Goal: Information Seeking & Learning: Learn about a topic

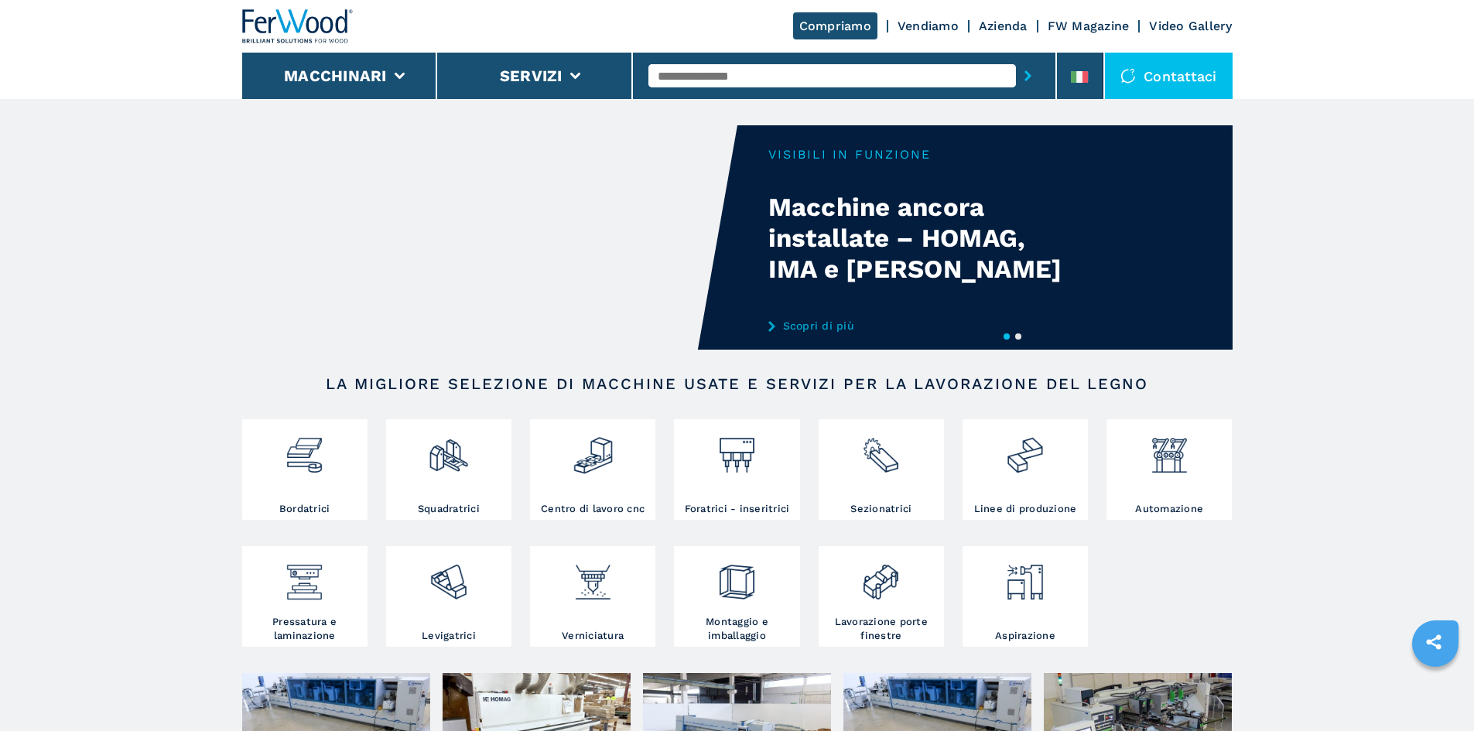
click at [924, 29] on link "Vendiamo" at bounding box center [928, 26] width 61 height 15
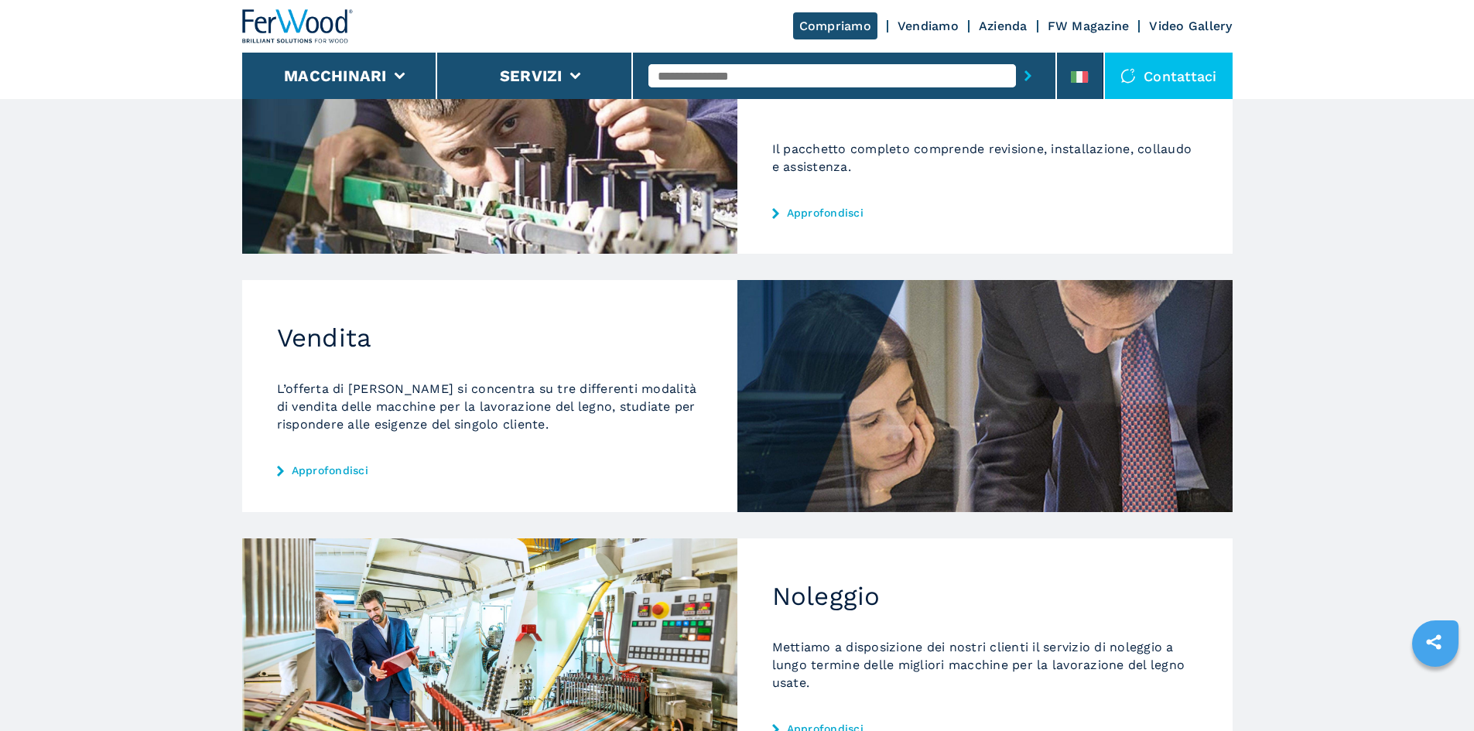
scroll to position [387, 0]
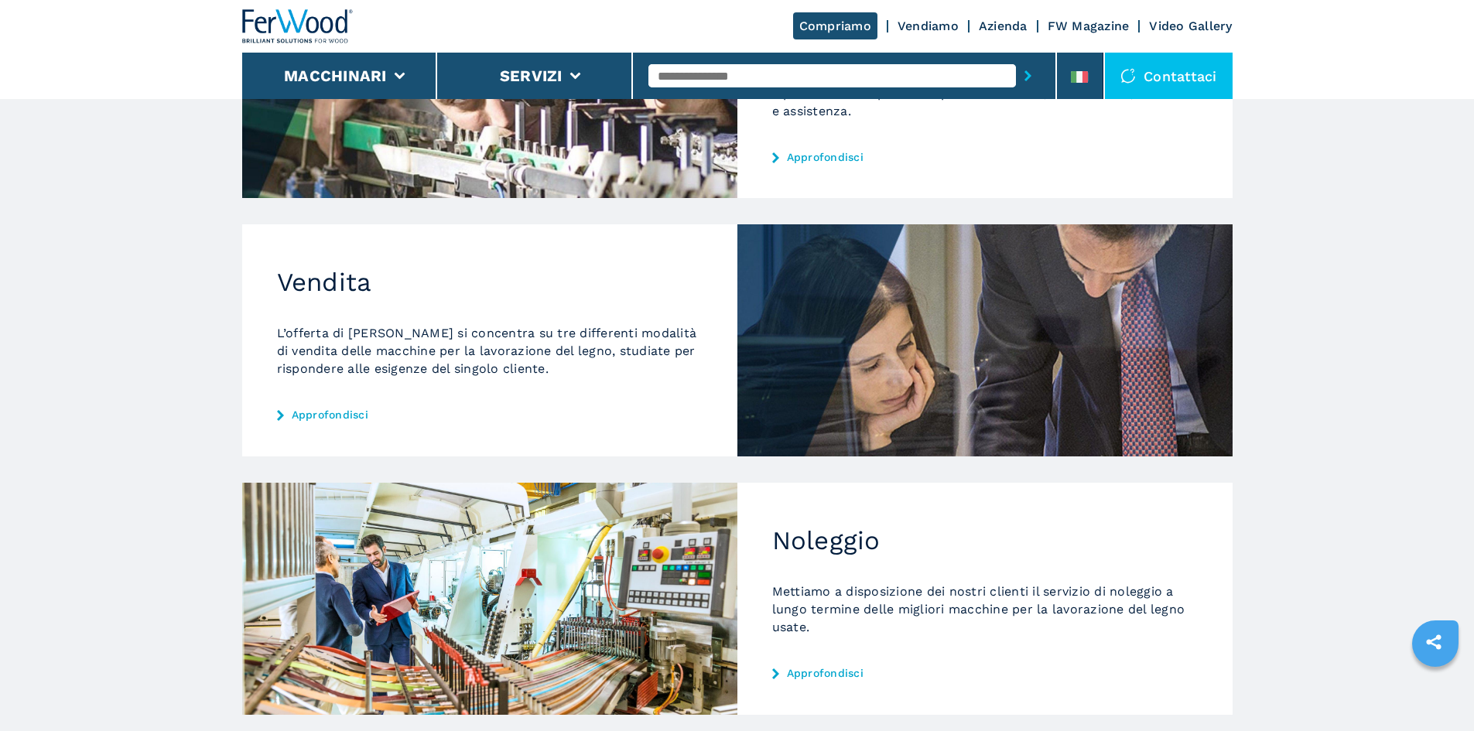
click at [324, 412] on link "Approfondisci" at bounding box center [490, 415] width 426 height 12
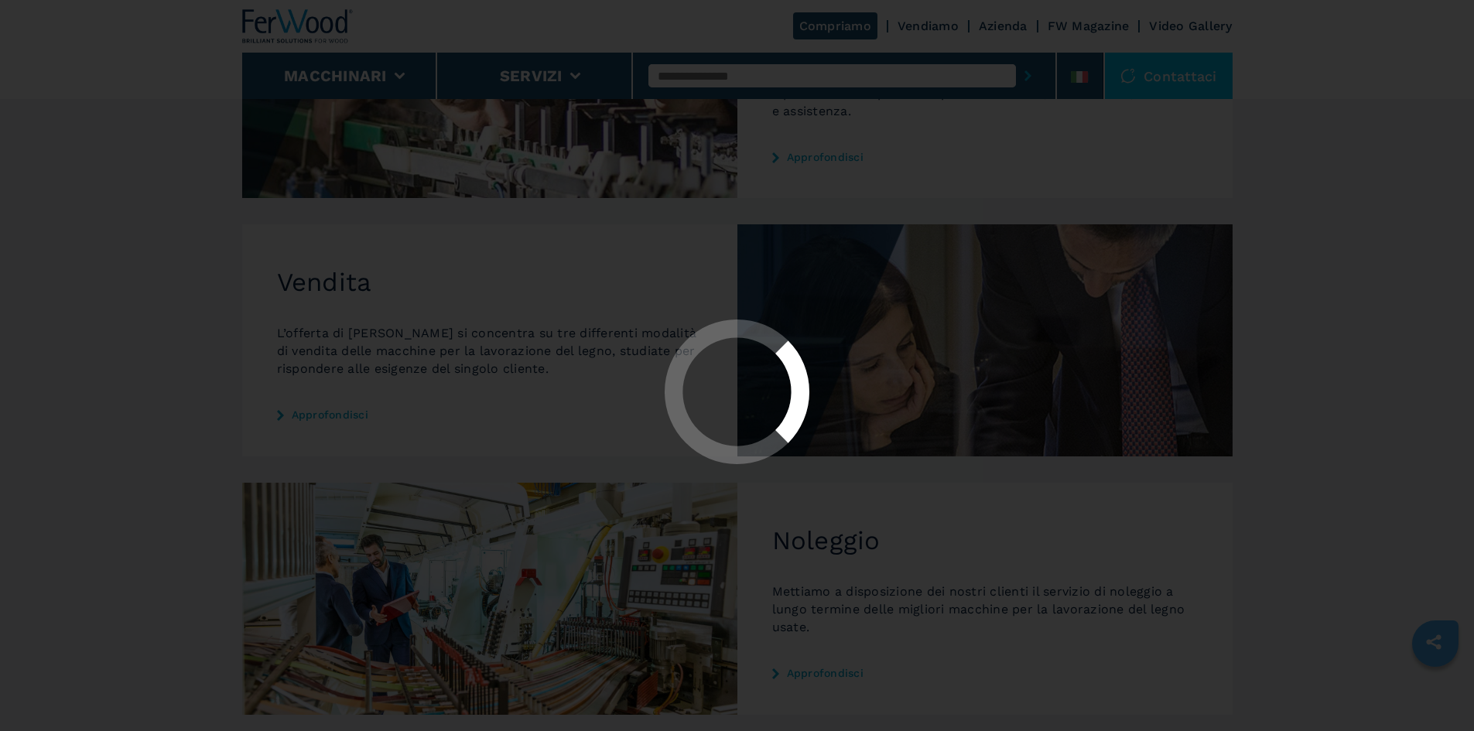
scroll to position [0, 0]
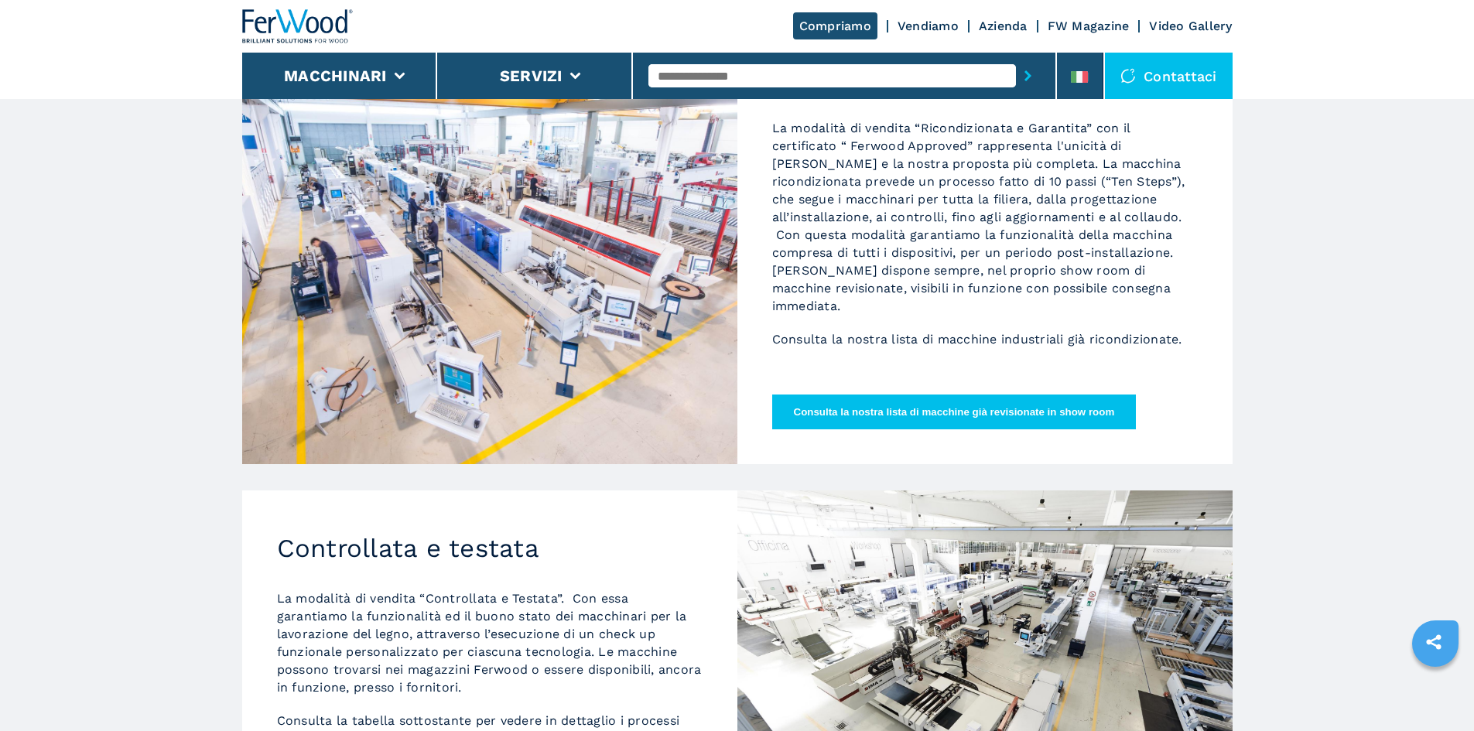
scroll to position [232, 0]
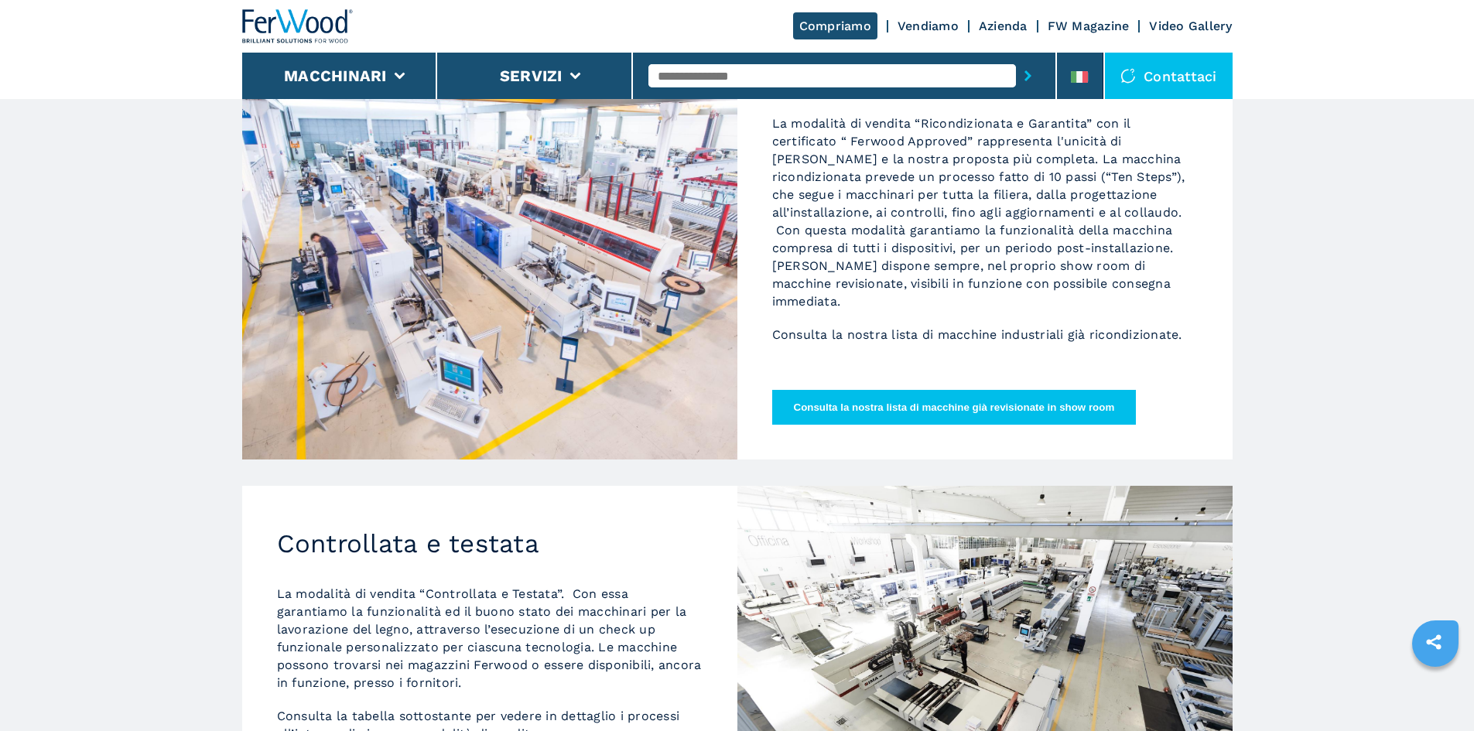
click at [964, 423] on button "Consulta la nostra lista di macchine già revisionate in show room" at bounding box center [954, 407] width 364 height 35
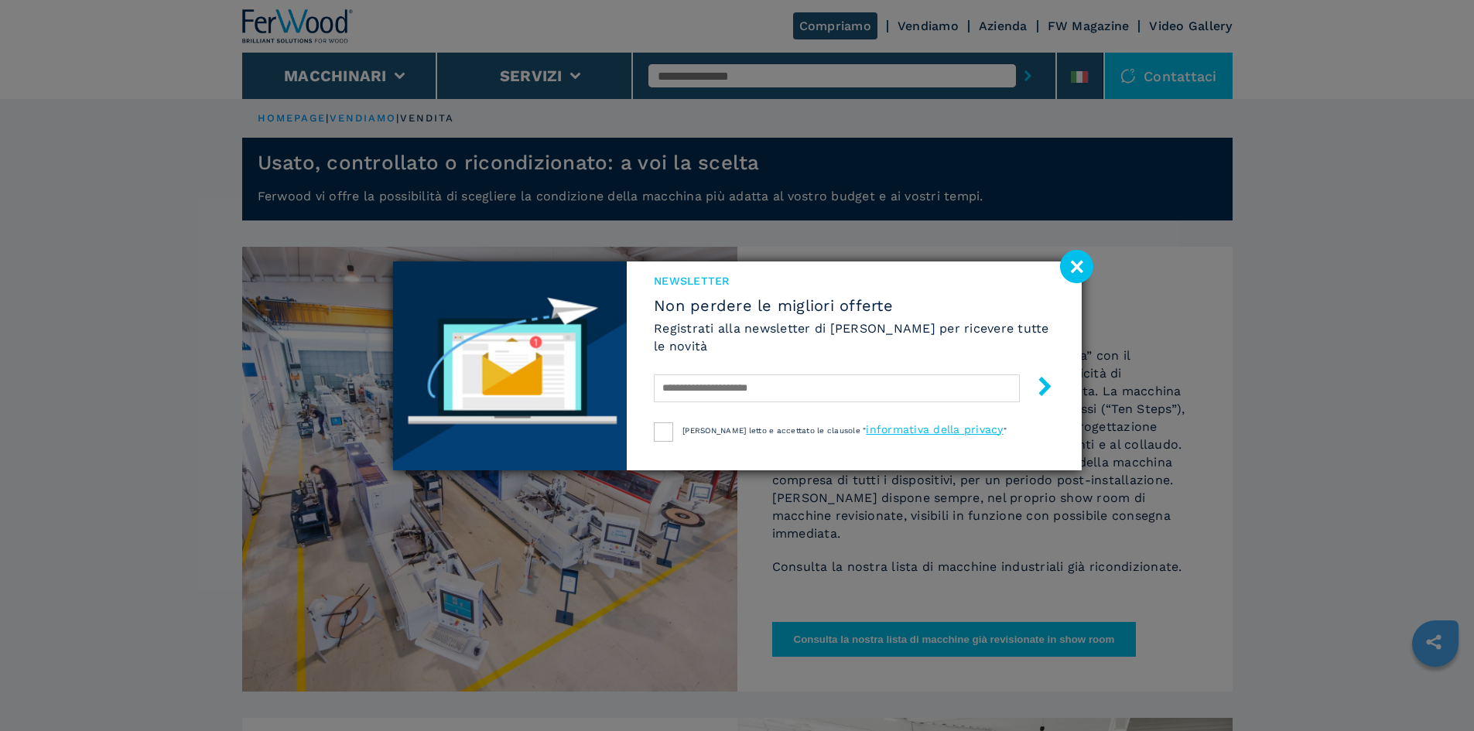
click at [1076, 271] on image at bounding box center [1076, 266] width 33 height 33
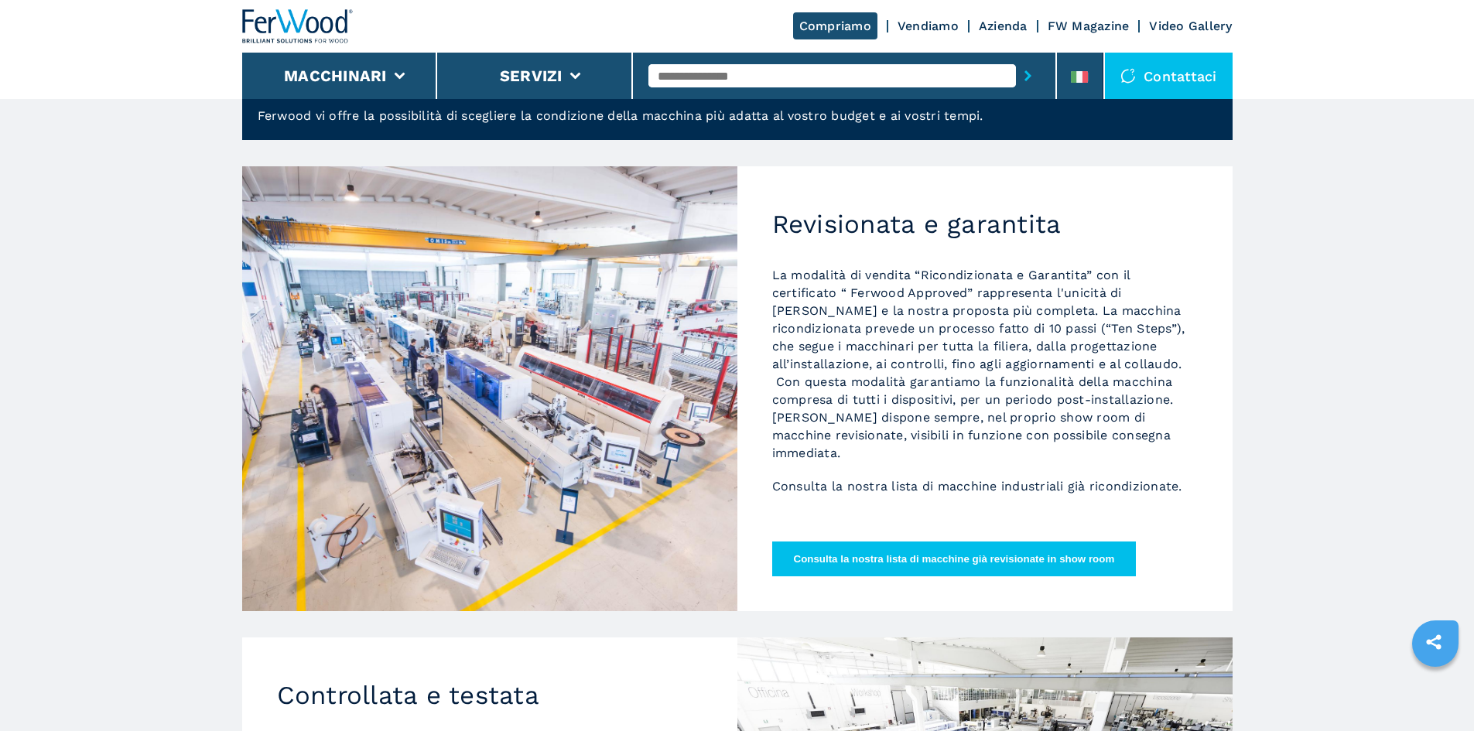
scroll to position [155, 0]
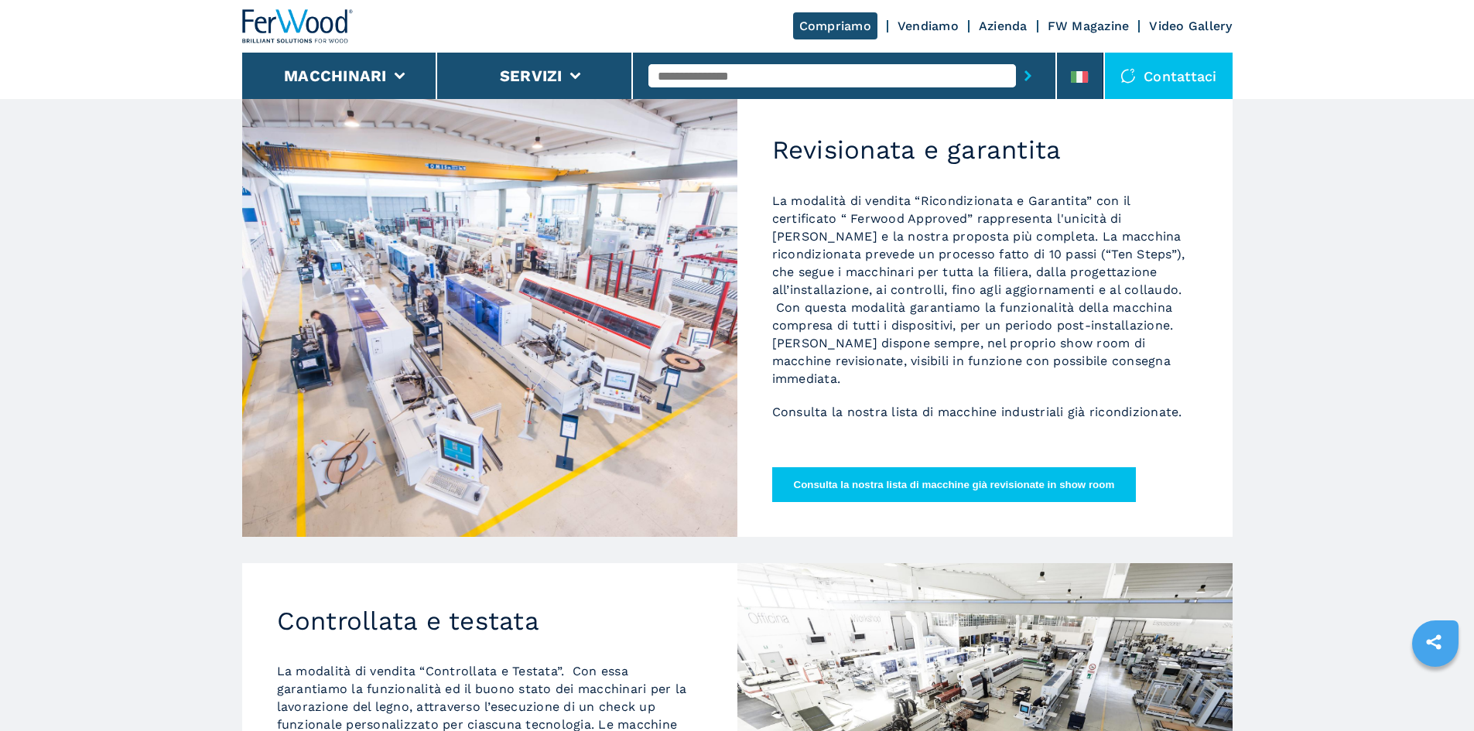
click at [973, 483] on button "Consulta la nostra lista di macchine già revisionate in show room" at bounding box center [954, 484] width 364 height 35
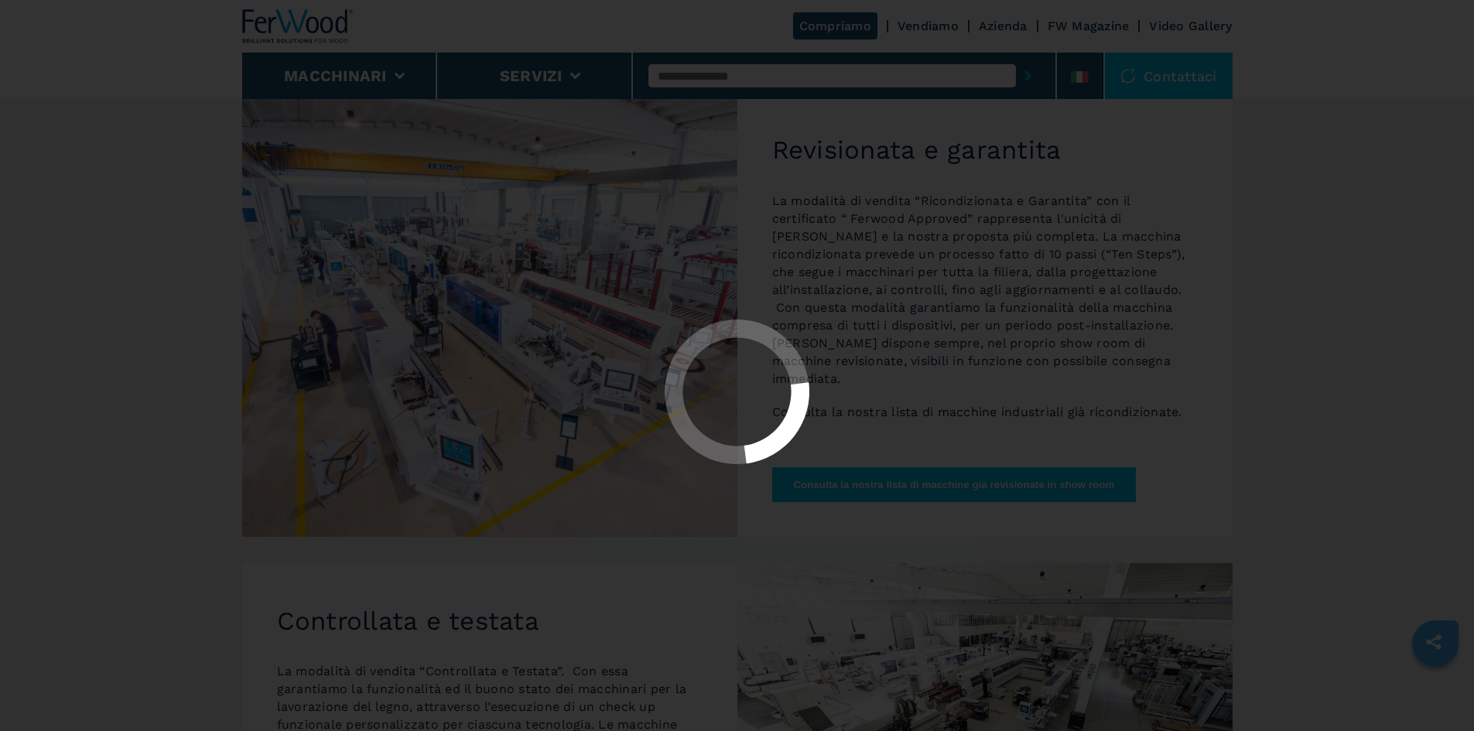
scroll to position [0, 0]
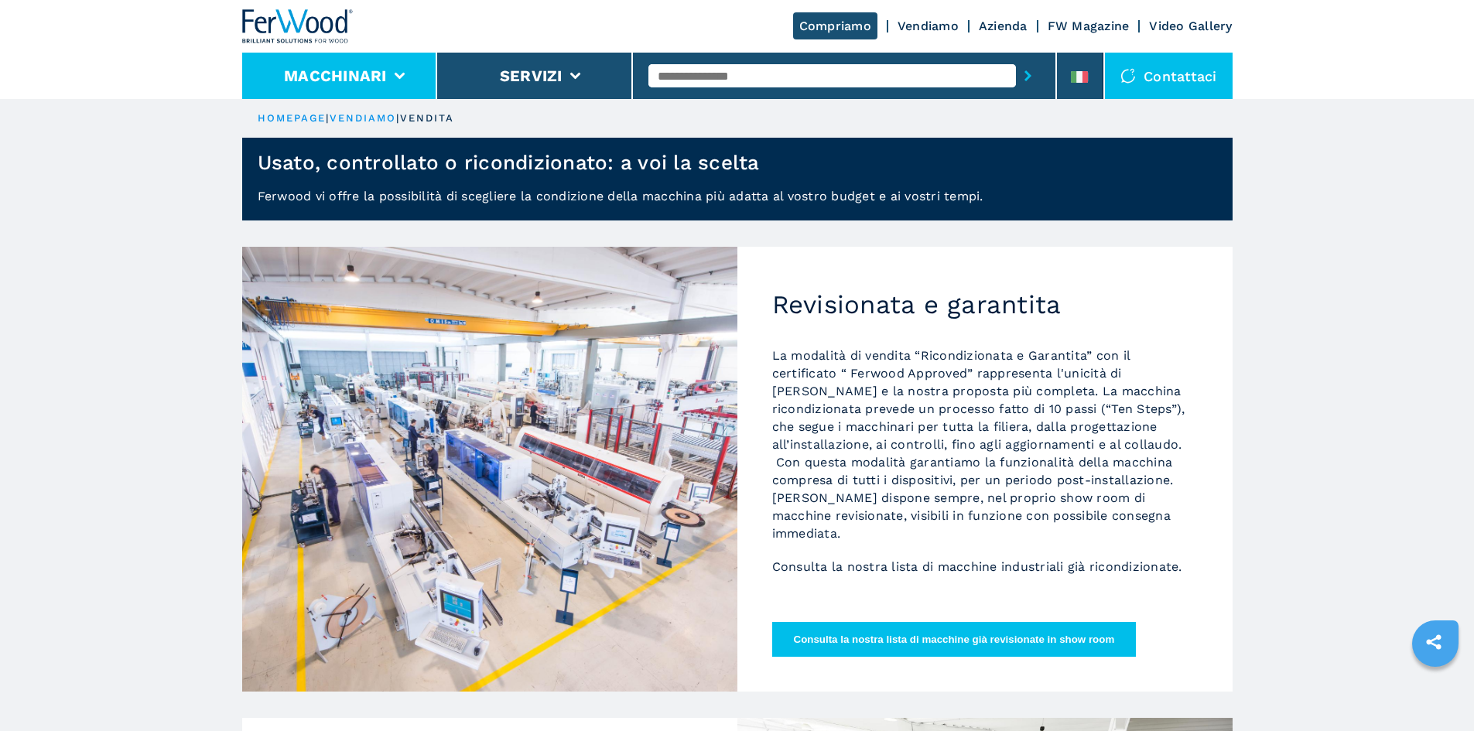
click at [392, 77] on li "Macchinari" at bounding box center [340, 76] width 196 height 46
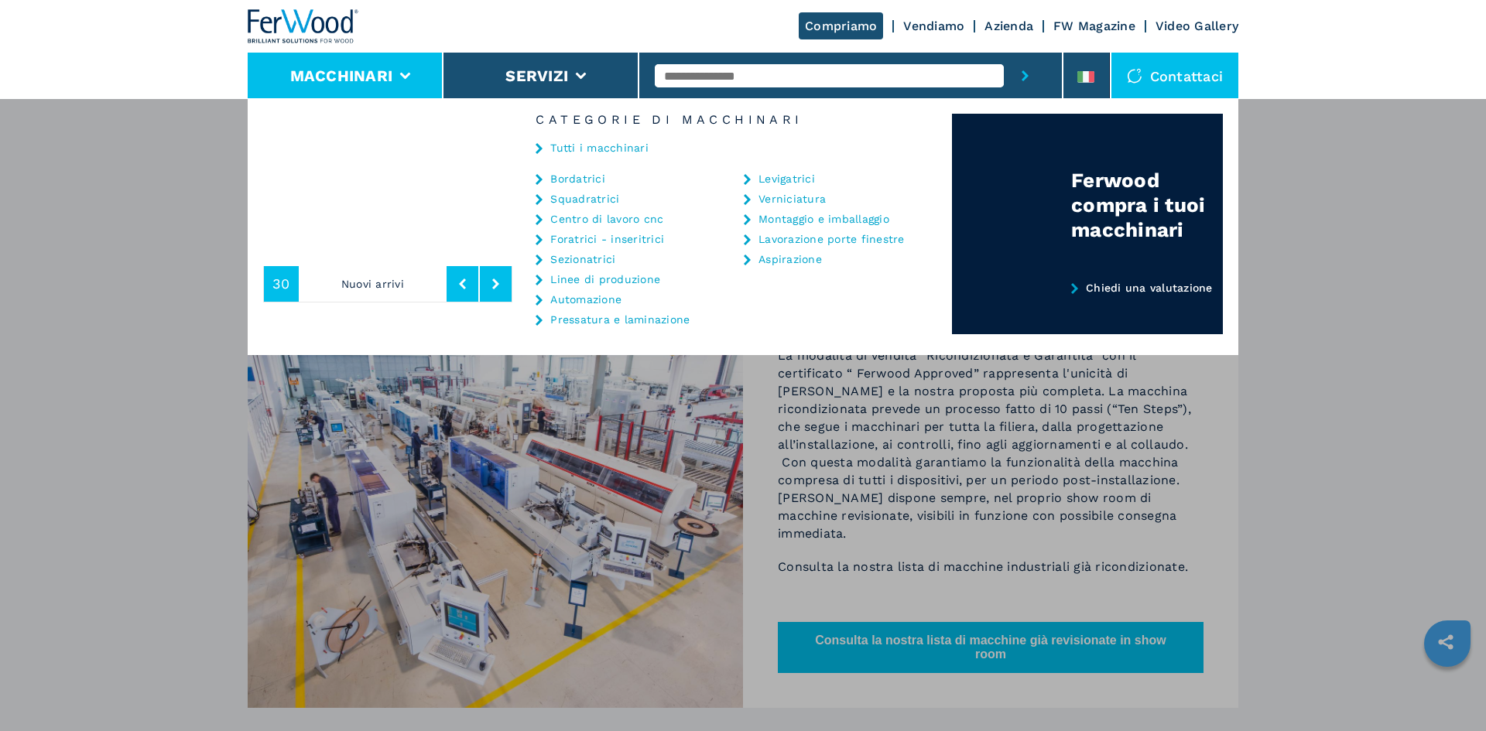
click at [300, 26] on img at bounding box center [303, 26] width 111 height 34
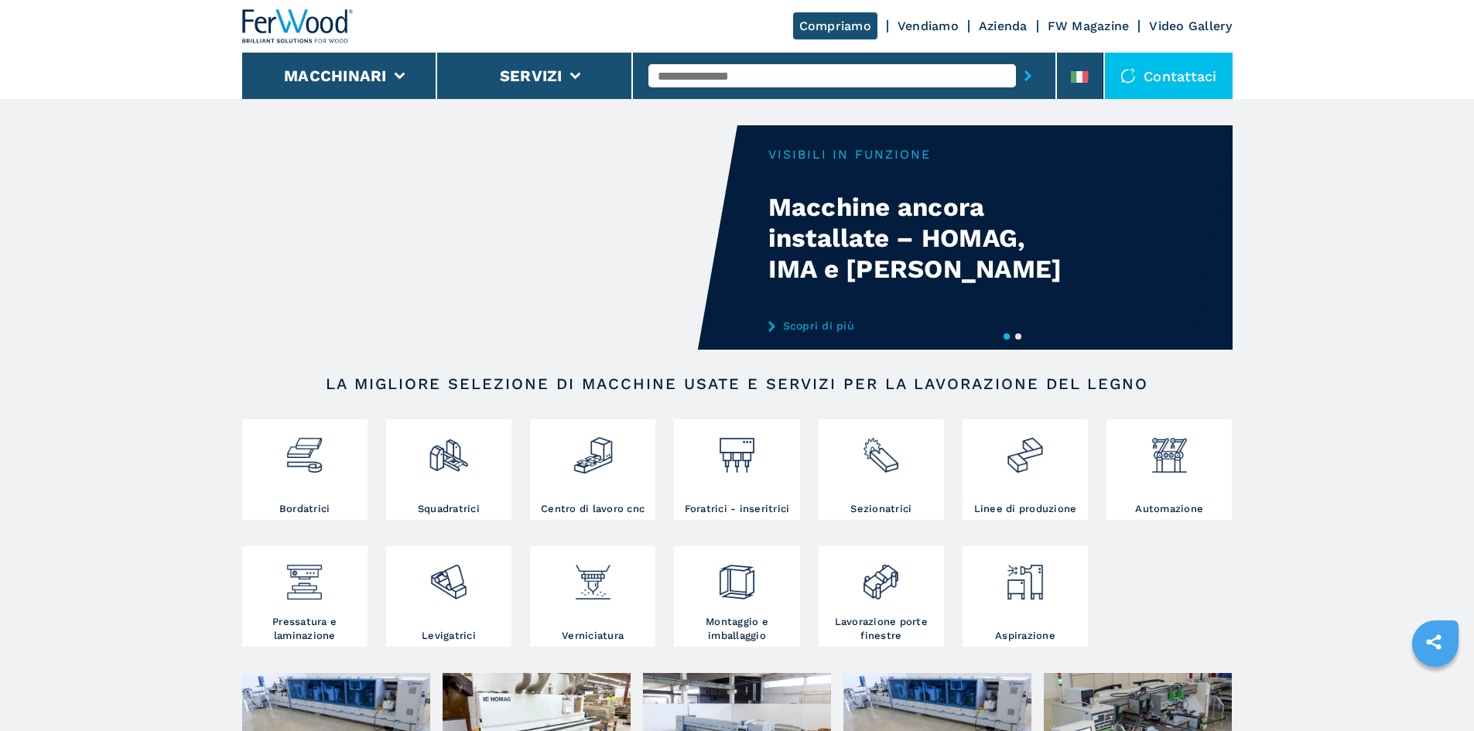
click at [1021, 337] on button "2" at bounding box center [1018, 337] width 6 height 6
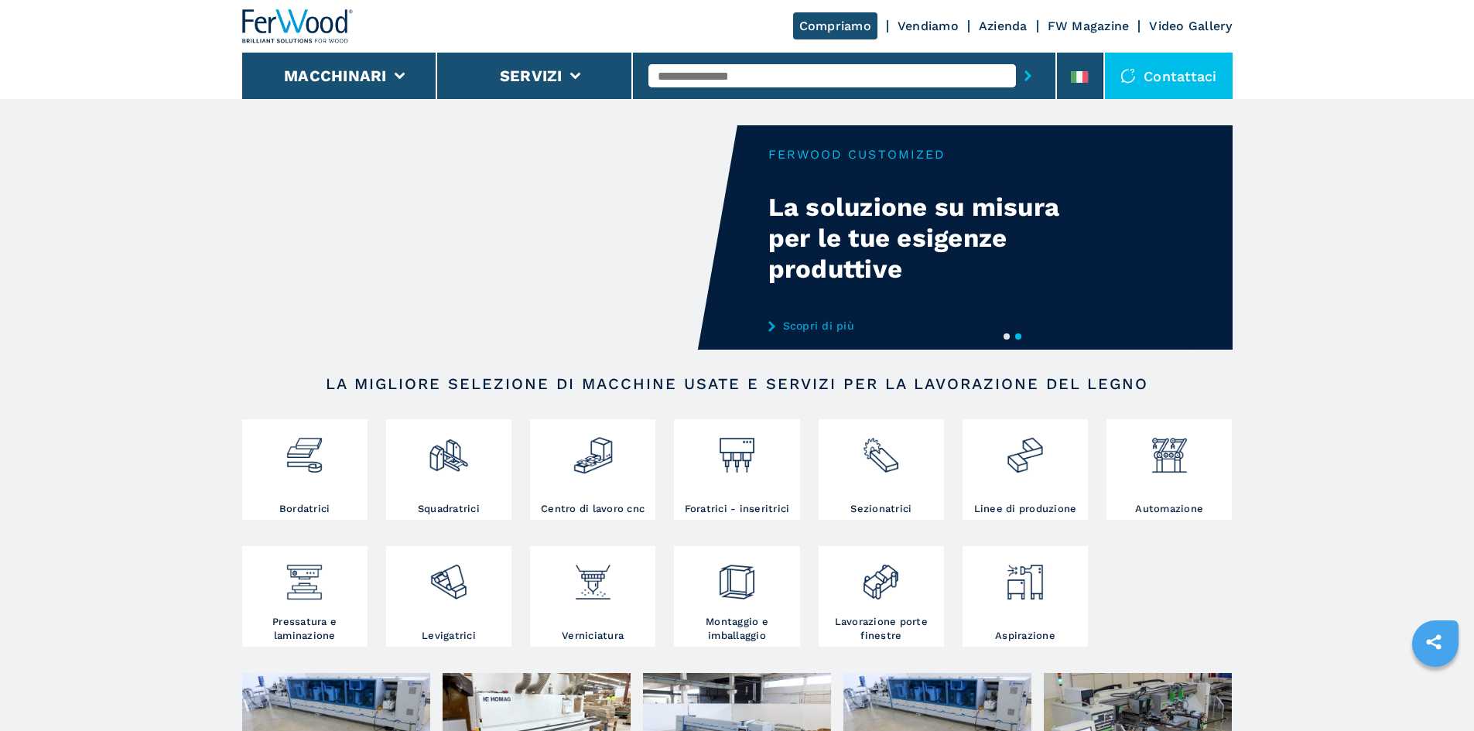
click at [823, 324] on link "Scopri di più" at bounding box center [919, 326] width 303 height 12
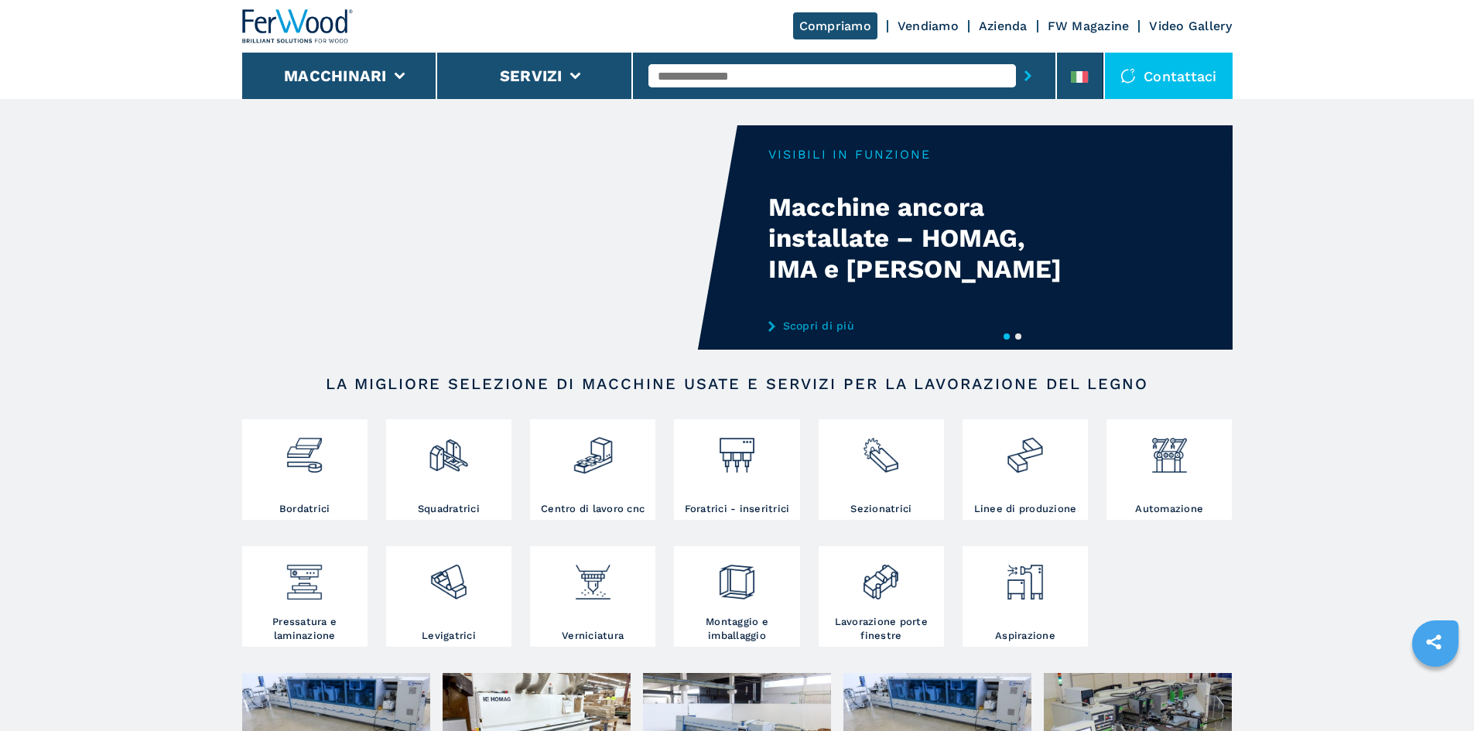
click at [904, 26] on link "Vendiamo" at bounding box center [928, 26] width 61 height 15
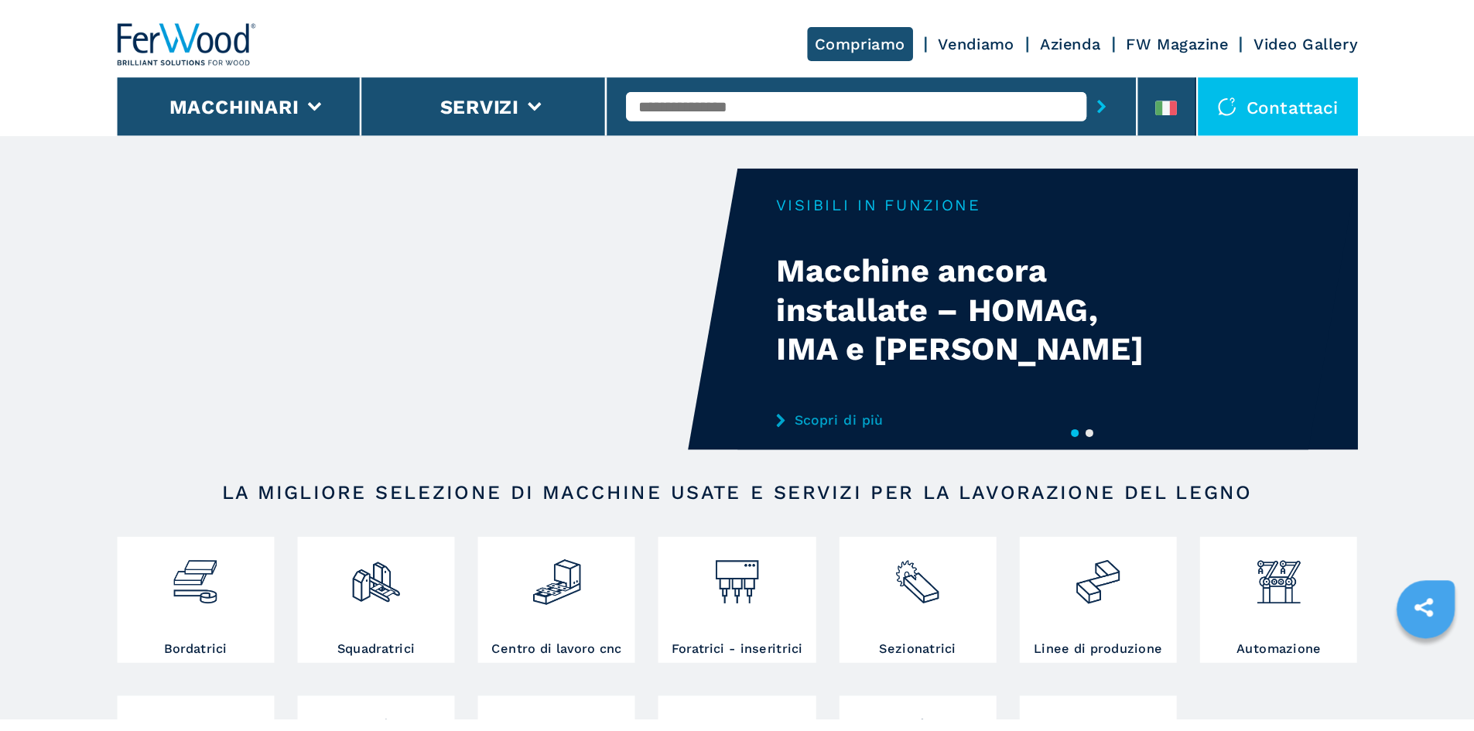
scroll to position [409, 0]
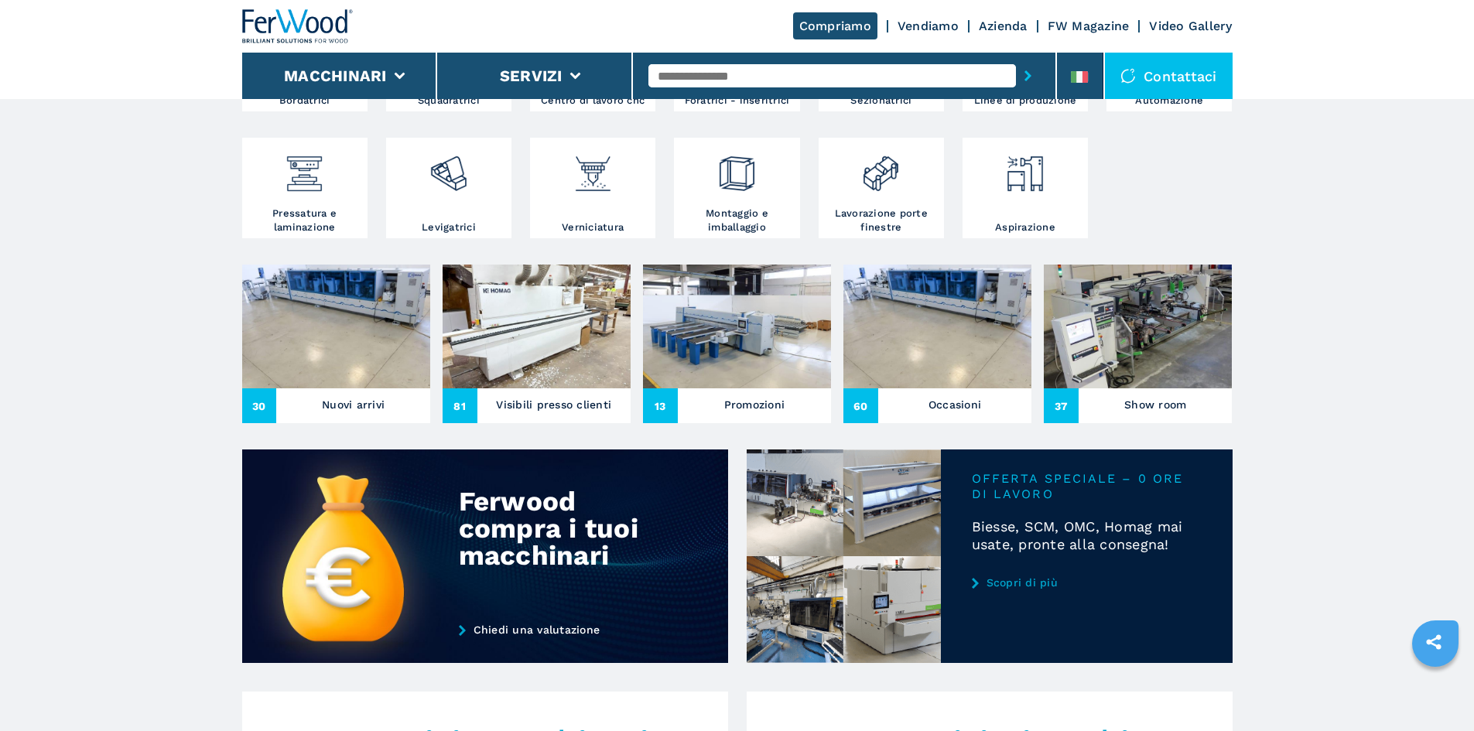
click at [141, 414] on main "Your browser does not support the video tag. Your browser does not support the …" at bounding box center [737, 656] width 1474 height 2131
drag, startPoint x: 1386, startPoint y: 423, endPoint x: 1371, endPoint y: 419, distance: 15.0
click at [1176, 423] on main "Your browser does not support the video tag. Your browser does not support the …" at bounding box center [737, 656] width 1474 height 2131
click at [185, 371] on main "Your browser does not support the video tag. Your browser does not support the …" at bounding box center [737, 656] width 1474 height 2131
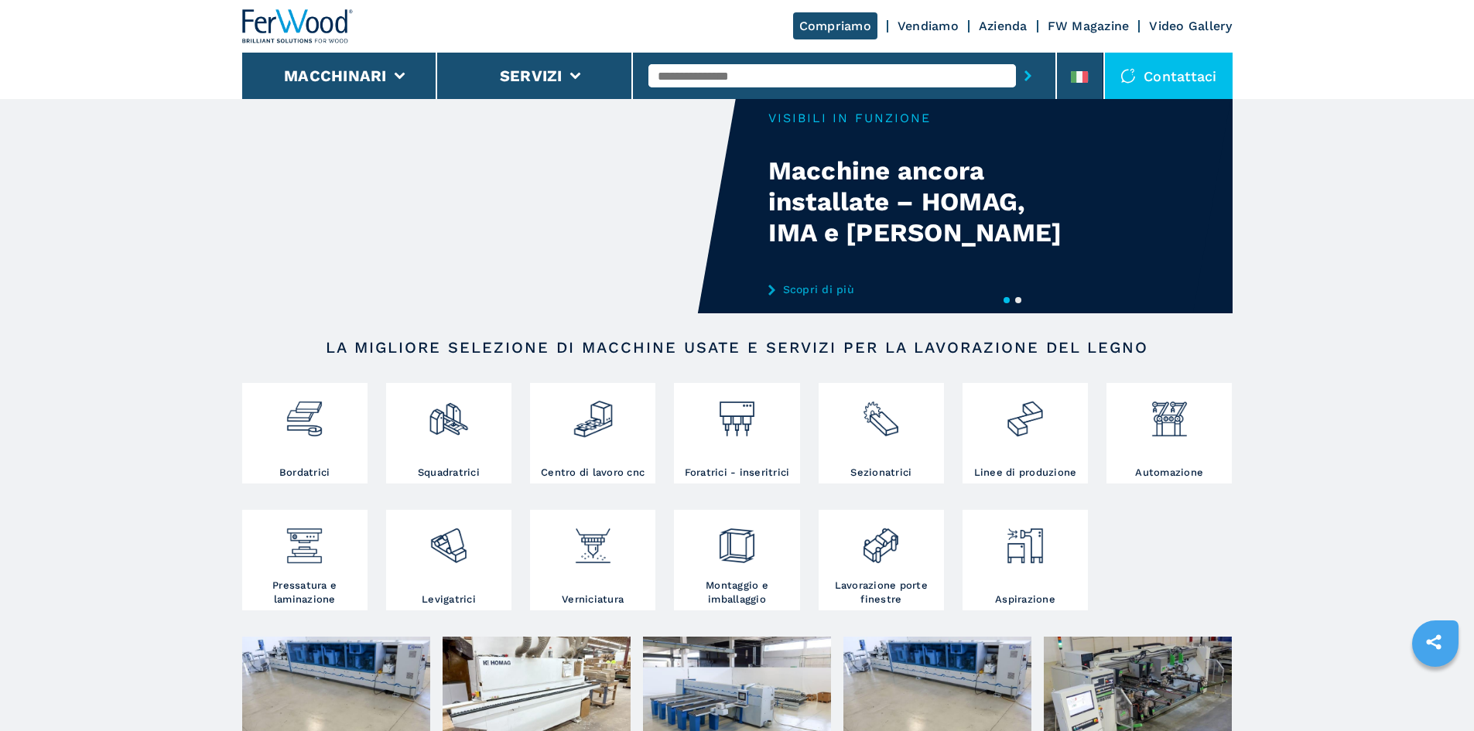
scroll to position [0, 0]
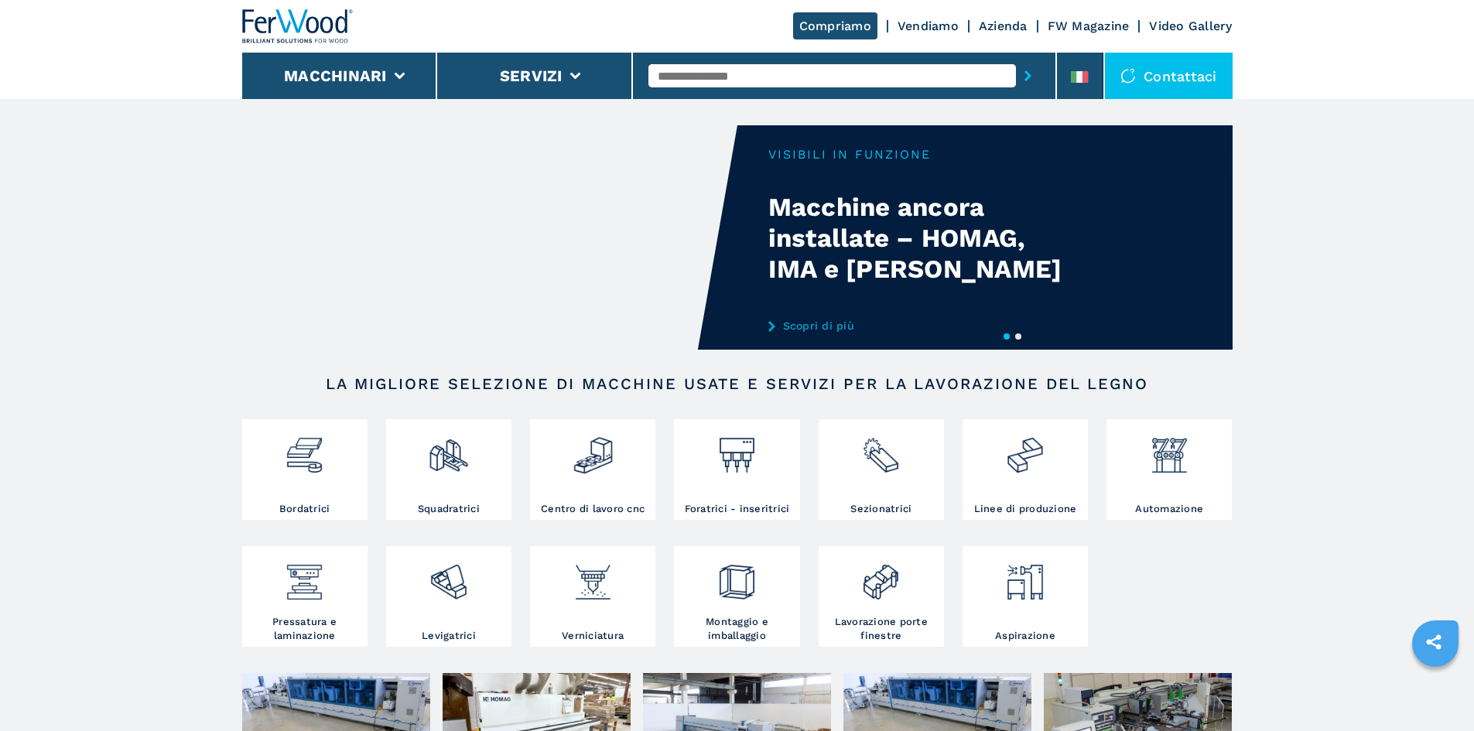
click at [1020, 337] on button "2" at bounding box center [1018, 337] width 6 height 6
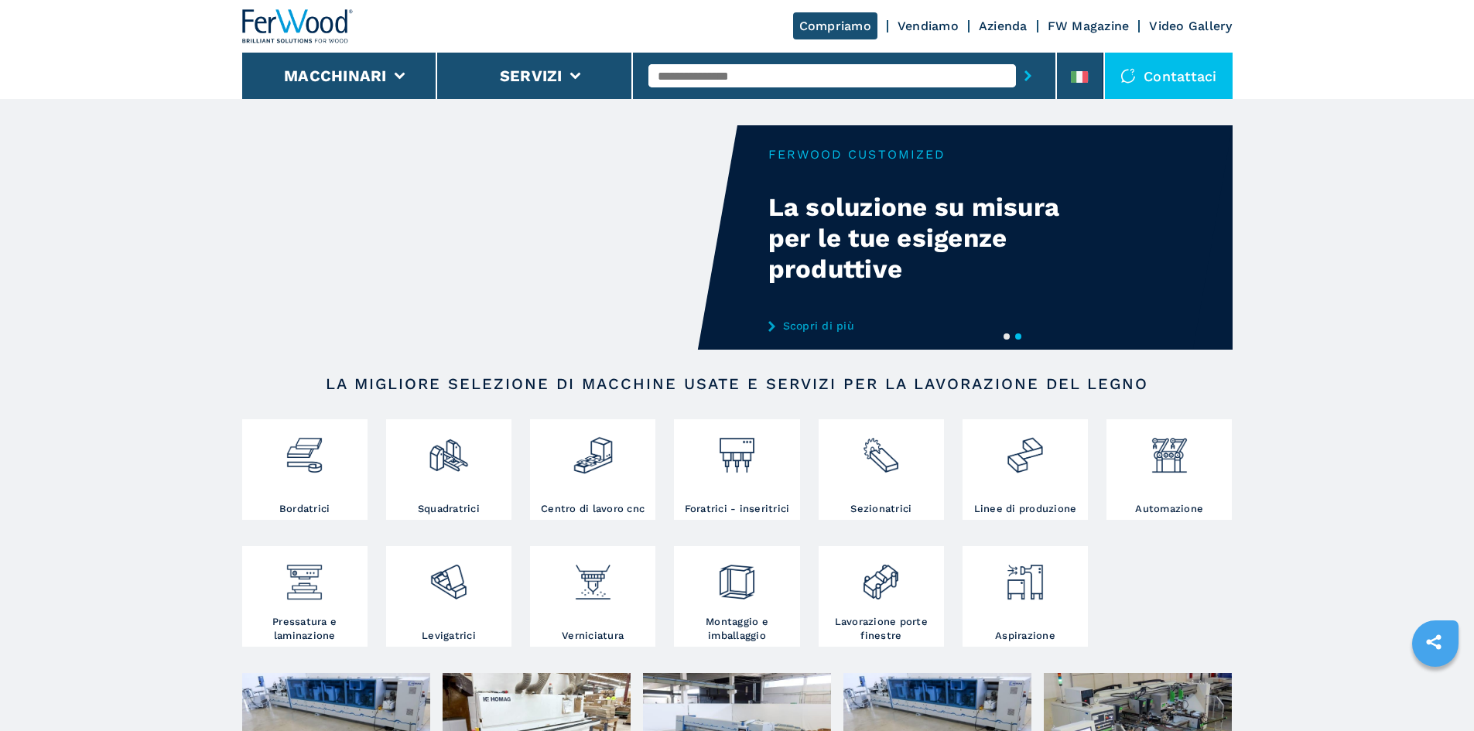
click at [838, 324] on link "Scopri di più" at bounding box center [919, 326] width 303 height 12
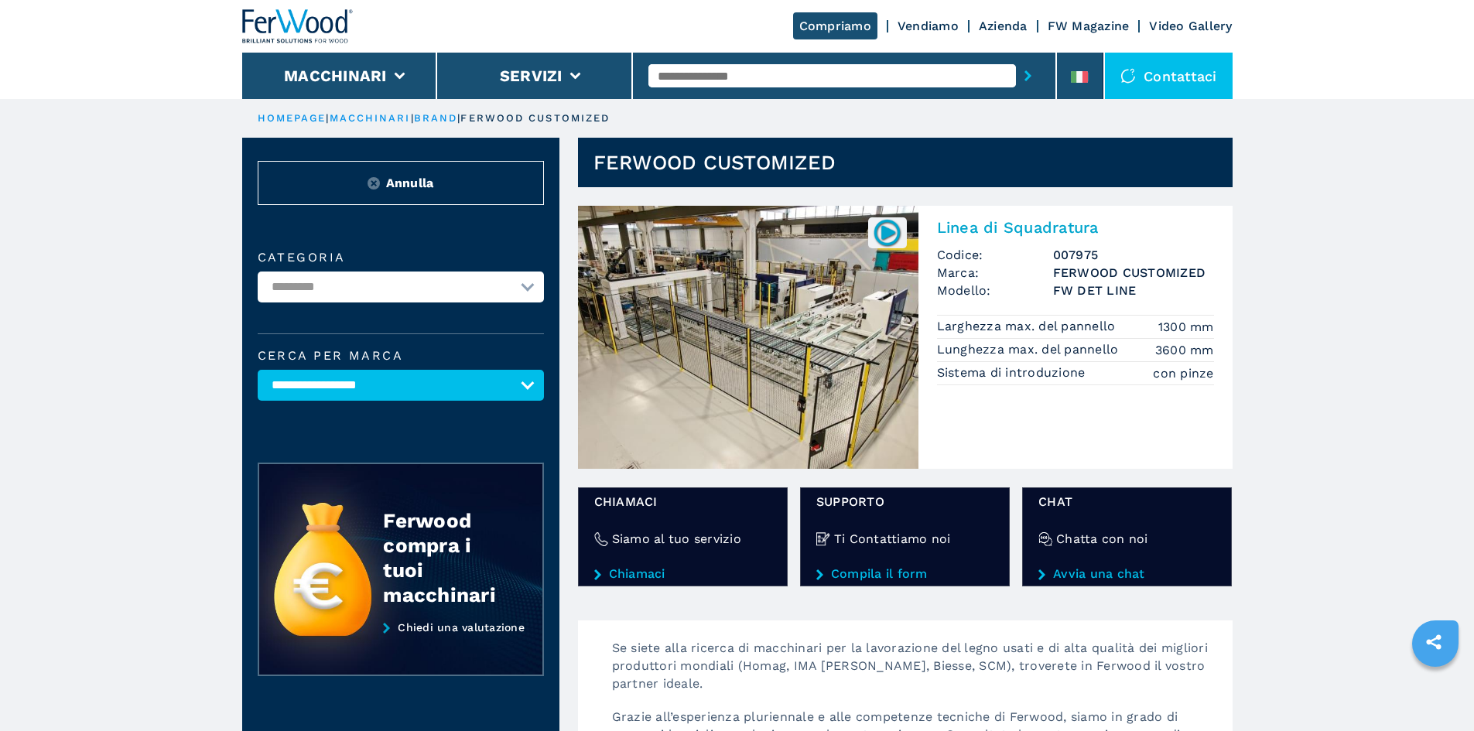
click at [997, 233] on h2 "Linea di Squadratura" at bounding box center [1075, 227] width 277 height 19
click at [1015, 217] on div "Linea di Squadratura Codice: 007975 Marca: FERWOOD CUSTOMIZED Modello: FW DET L…" at bounding box center [1076, 300] width 314 height 189
click at [769, 334] on img at bounding box center [748, 337] width 341 height 263
click at [1005, 351] on p "Lunghezza max. del pannello" at bounding box center [1030, 349] width 186 height 17
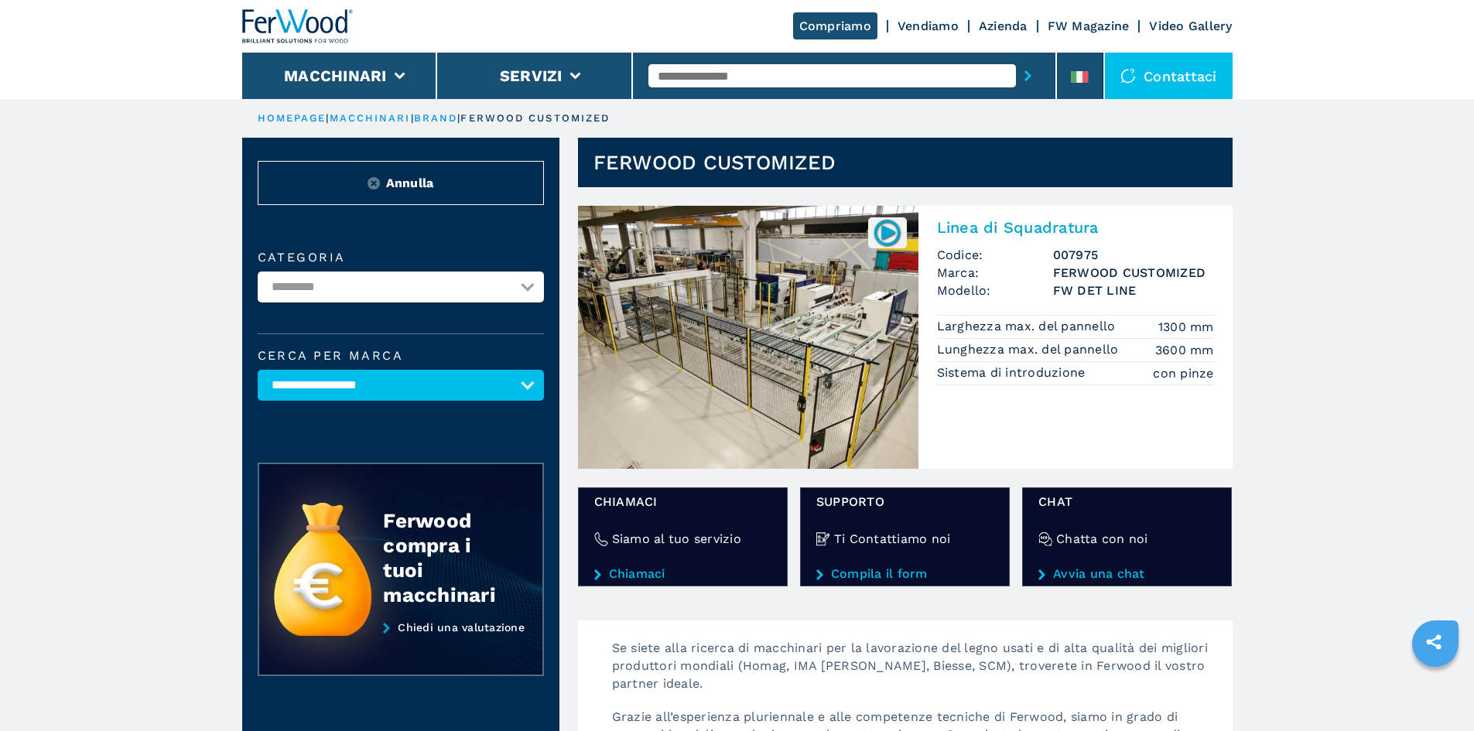
click at [1006, 350] on p "Lunghezza max. del pannello" at bounding box center [1030, 349] width 186 height 17
drag, startPoint x: 1006, startPoint y: 350, endPoint x: 429, endPoint y: 253, distance: 585.4
click at [996, 347] on p "Lunghezza max. del pannello" at bounding box center [1030, 349] width 186 height 17
